Goal: Task Accomplishment & Management: Manage account settings

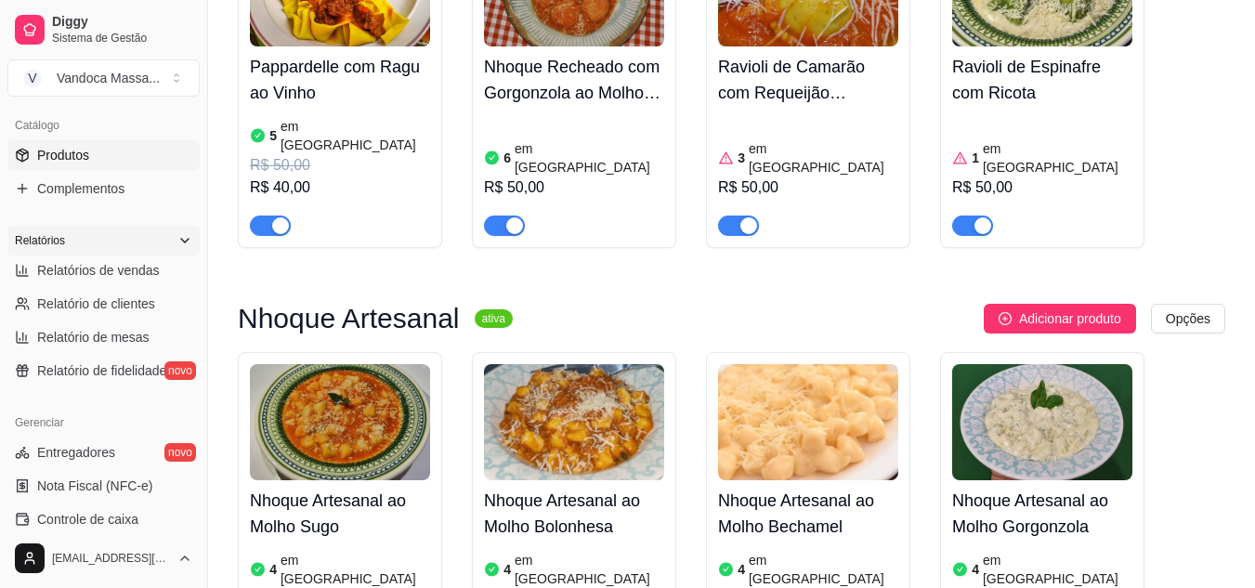
scroll to position [465, 0]
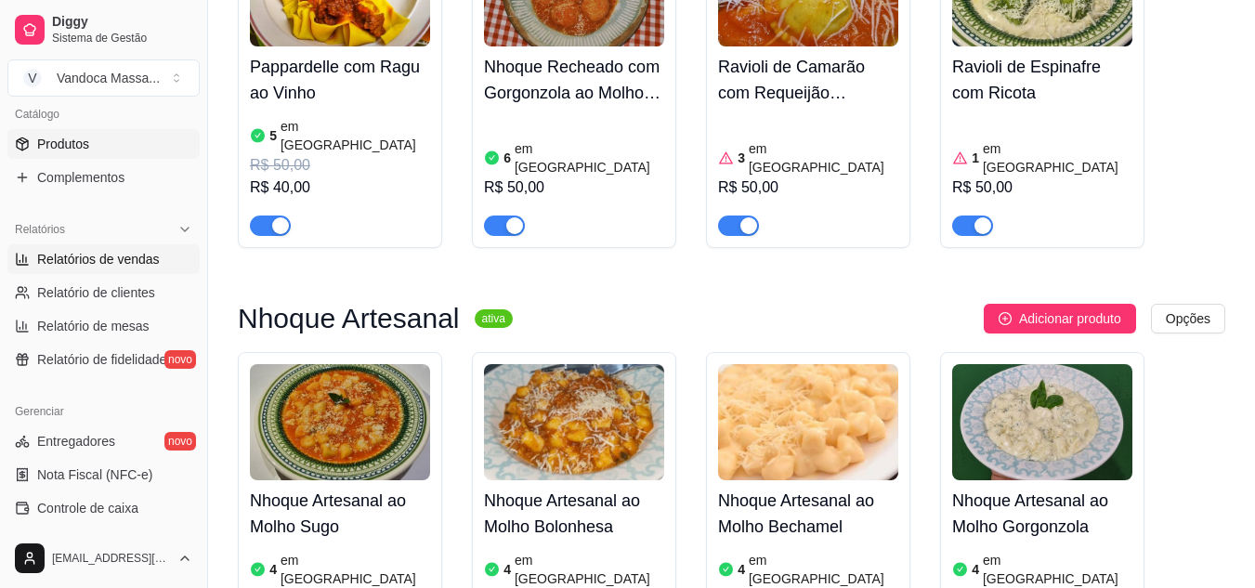
click at [147, 268] on span "Relatórios de vendas" at bounding box center [98, 259] width 123 height 19
select select "ALL"
select select "0"
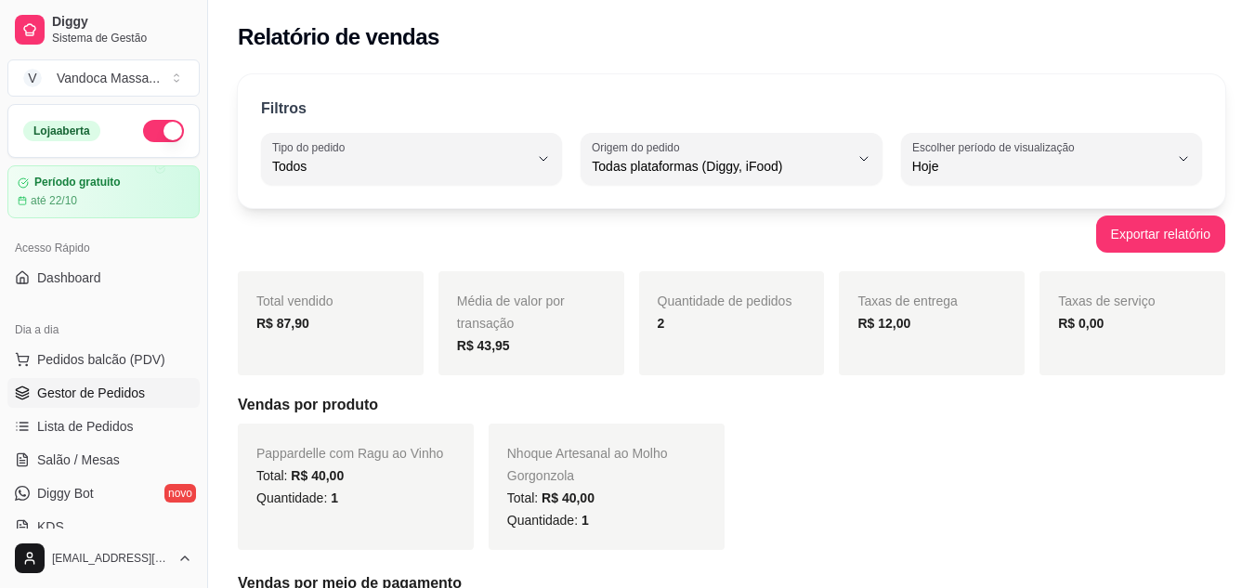
click at [109, 394] on span "Gestor de Pedidos" at bounding box center [91, 393] width 108 height 19
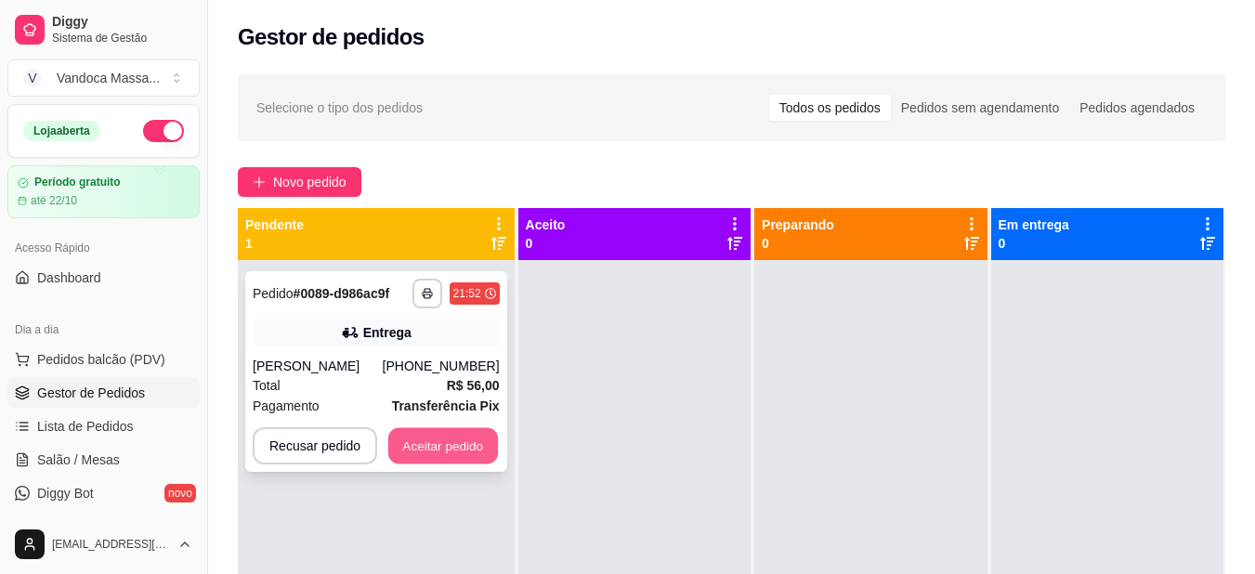
click at [446, 440] on button "Aceitar pedido" at bounding box center [443, 446] width 110 height 36
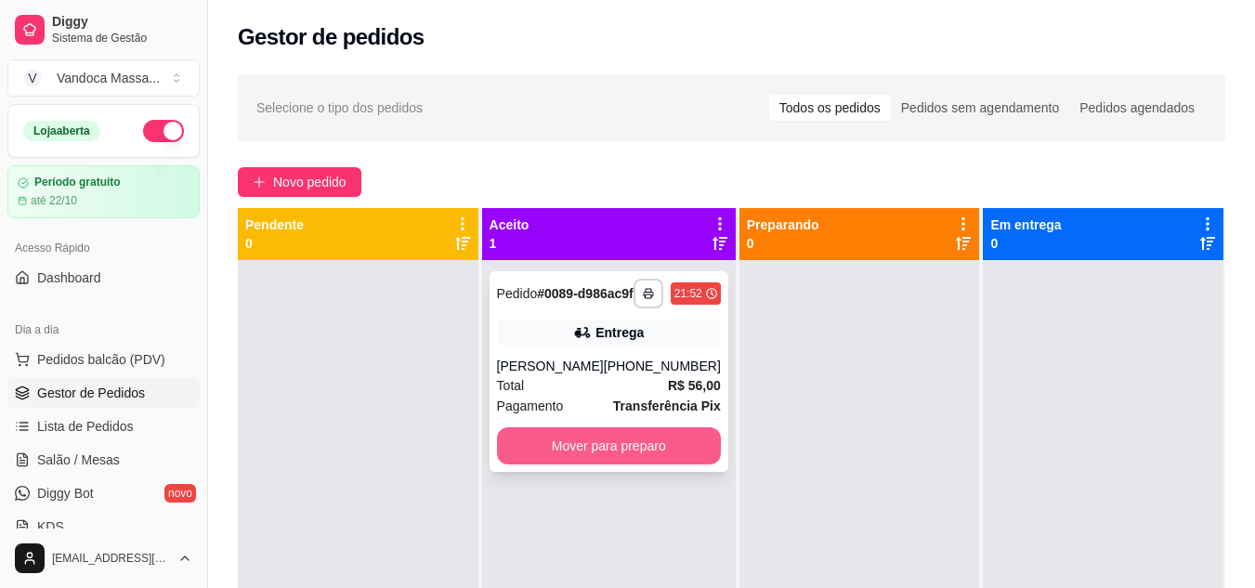
click at [630, 465] on button "Mover para preparo" at bounding box center [609, 445] width 224 height 37
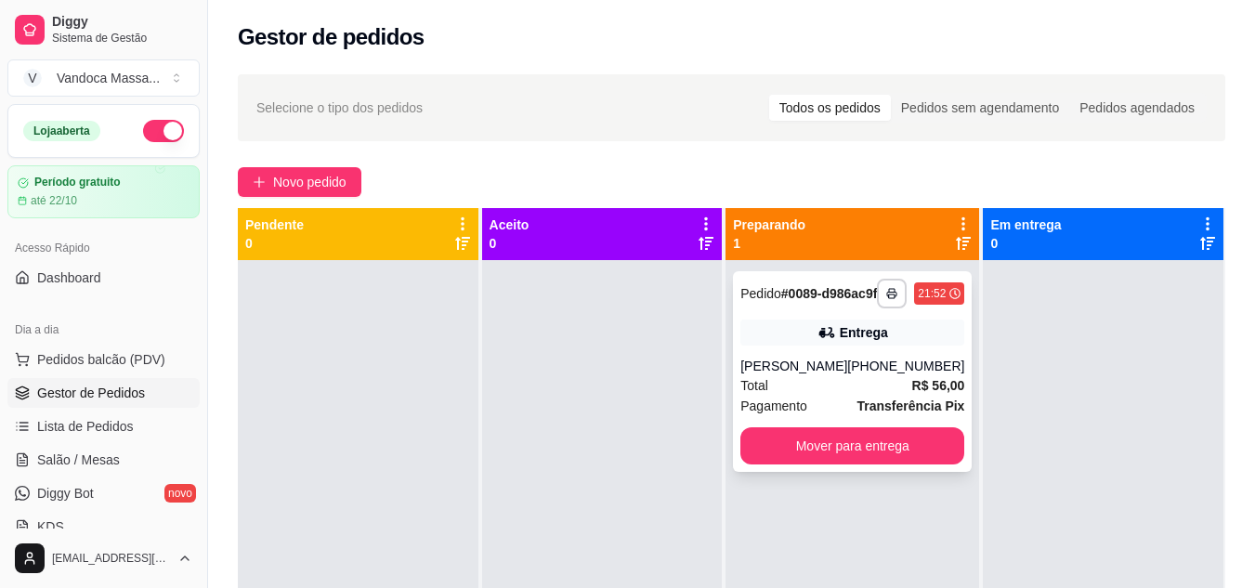
click at [828, 375] on div "[PERSON_NAME]" at bounding box center [793, 366] width 107 height 19
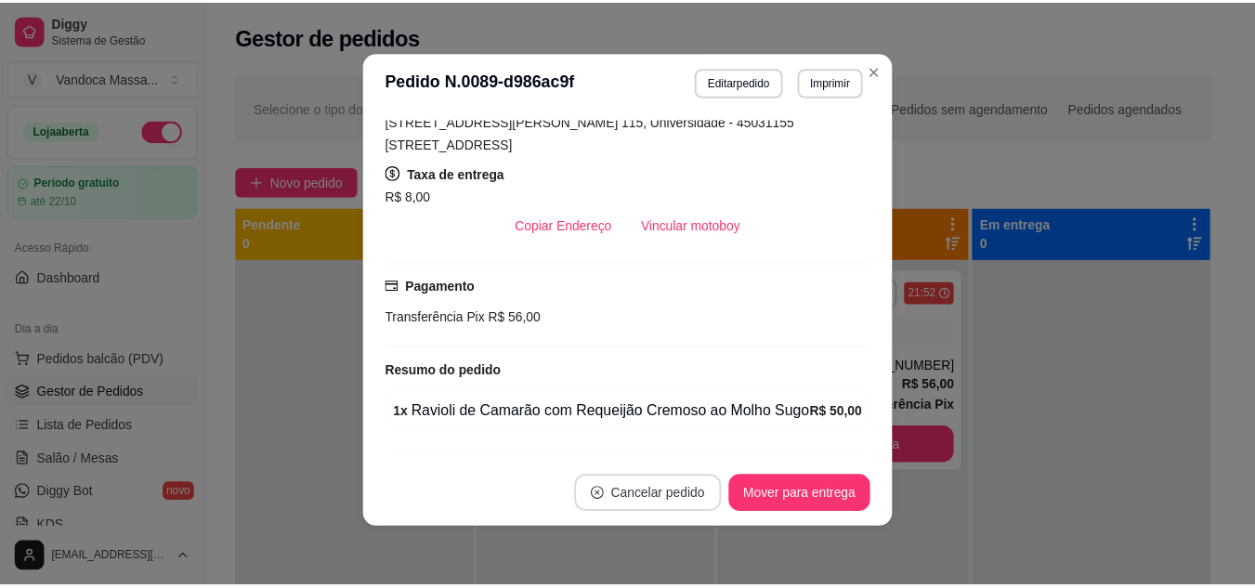
scroll to position [230, 0]
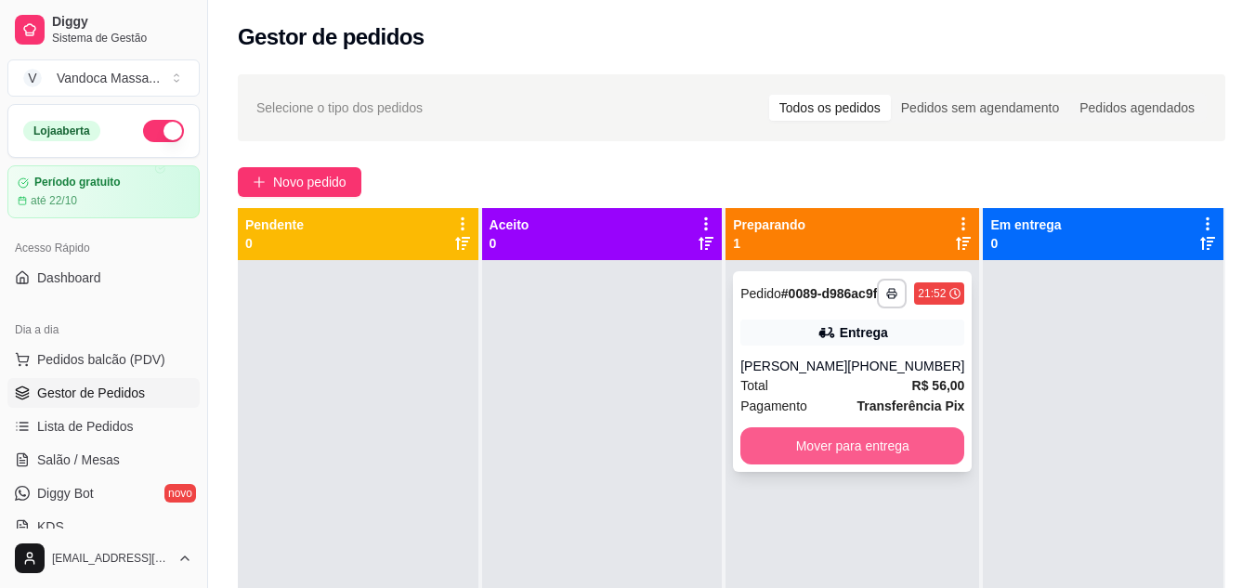
click at [877, 465] on button "Mover para entrega" at bounding box center [852, 445] width 224 height 37
